Goal: Transaction & Acquisition: Purchase product/service

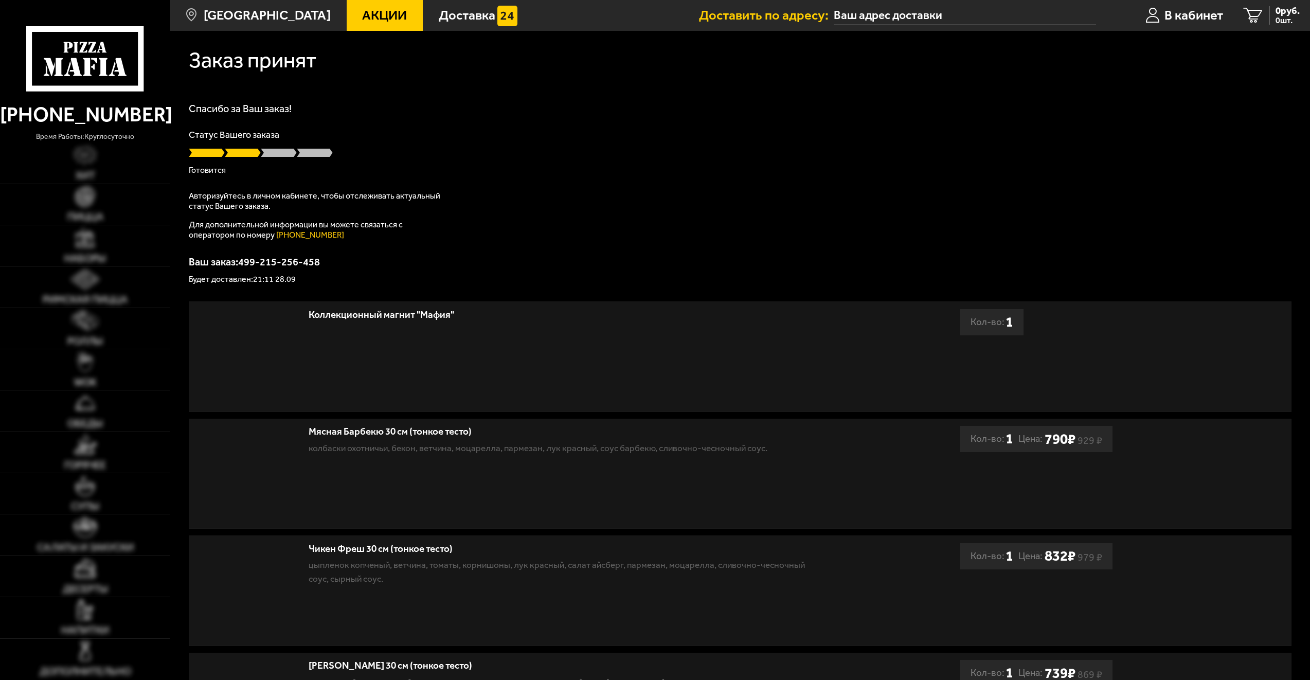
type input "[STREET_ADDRESS][PERSON_NAME]"
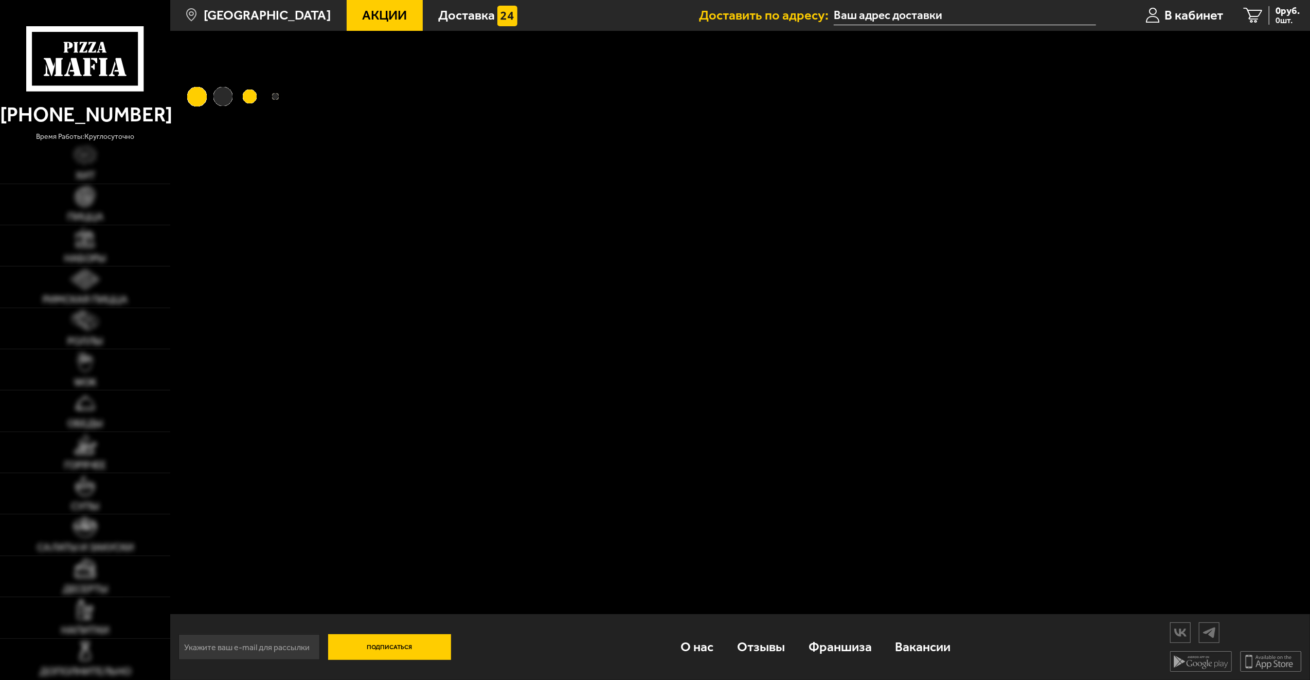
type input "[STREET_ADDRESS][PERSON_NAME]"
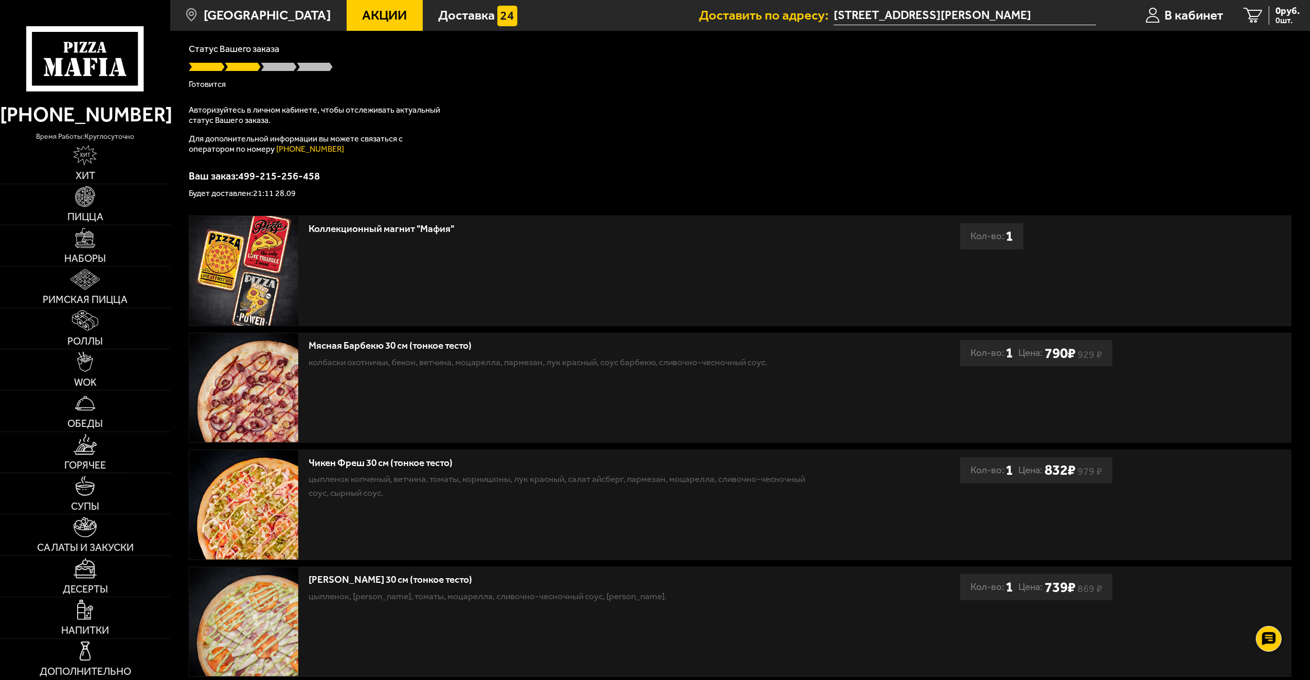
scroll to position [154, 0]
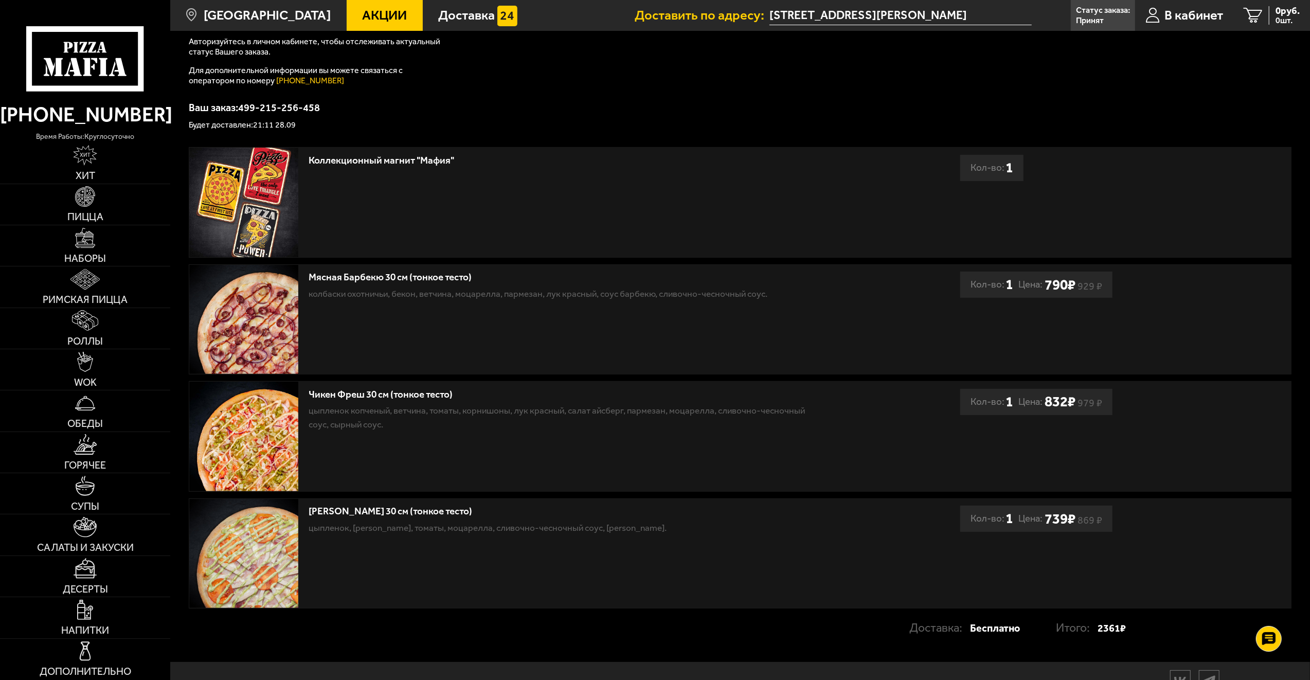
click at [665, 64] on div "Спасибо за Ваш заказ! Статус Вашего заказа Доставлен Авторизуйтесь в личном каб…" at bounding box center [740, 39] width 1103 height 180
